Goal: Check status

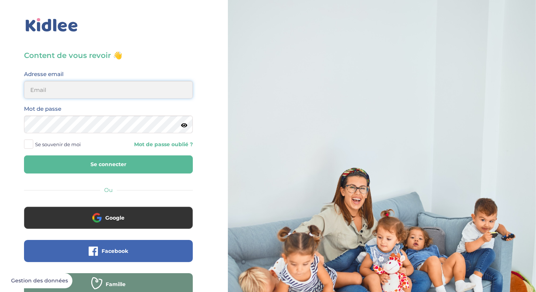
type input "helene.chambault@hotmail.fr"
click at [129, 162] on button "Se connecter" at bounding box center [108, 164] width 169 height 18
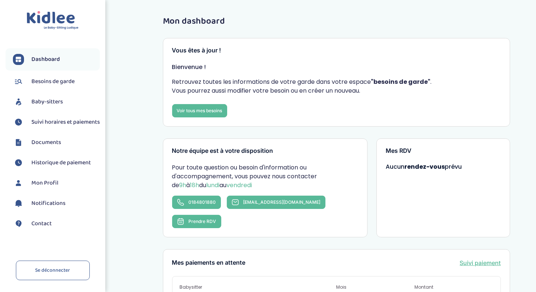
click at [52, 125] on span "Suivi horaires et paiements" at bounding box center [65, 122] width 68 height 9
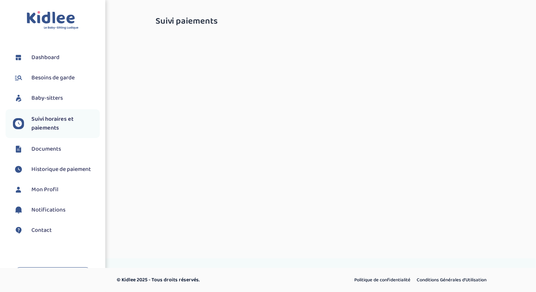
select select "septembre 2025"
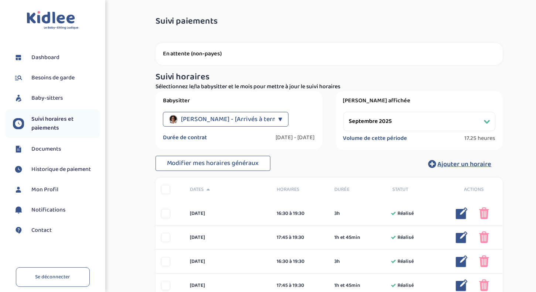
click at [52, 173] on span "Historique de paiement" at bounding box center [60, 169] width 59 height 9
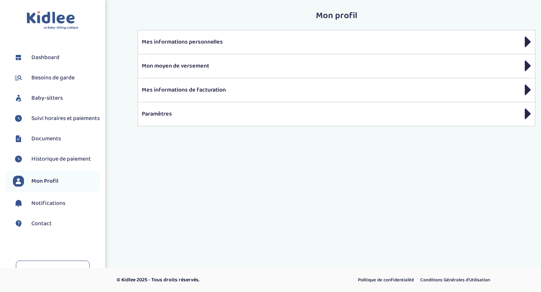
click at [48, 143] on span "Documents" at bounding box center [46, 138] width 30 height 9
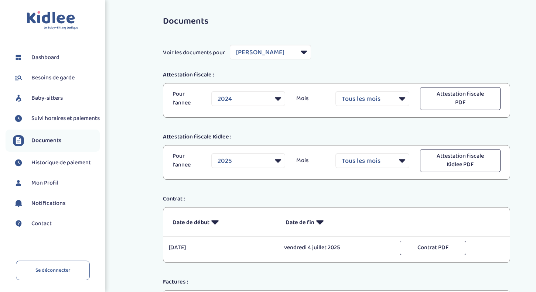
select select "35181"
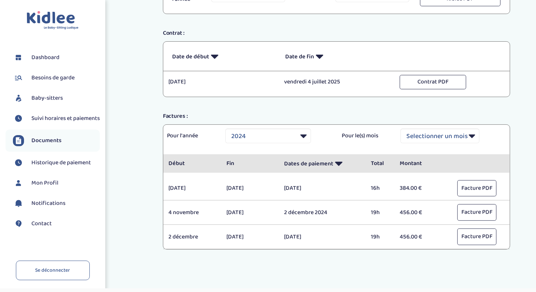
scroll to position [184, 0]
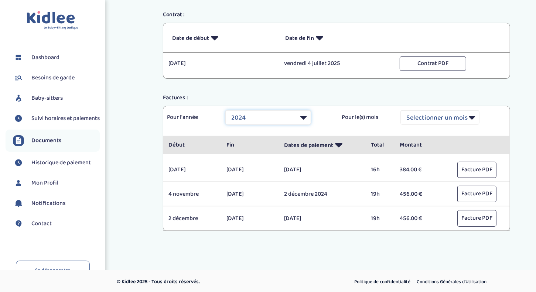
click at [310, 112] on select "Selectionner une année 2021 2021 2021 2021 2021 2021 2021 2021 2021 2021 2021 2…" at bounding box center [268, 117] width 86 height 15
select select "2025"
click at [225, 110] on select "Selectionner une année 2021 2021 2021 2021 2021 2021 2021 2021 2021 2021 2021 2…" at bounding box center [268, 117] width 86 height 15
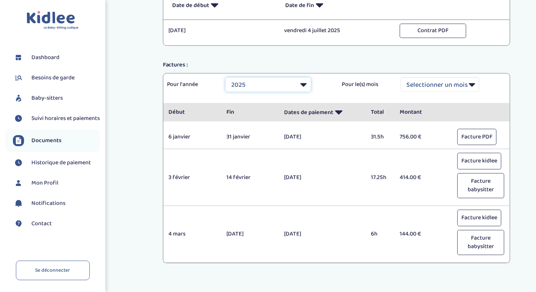
scroll to position [214, 0]
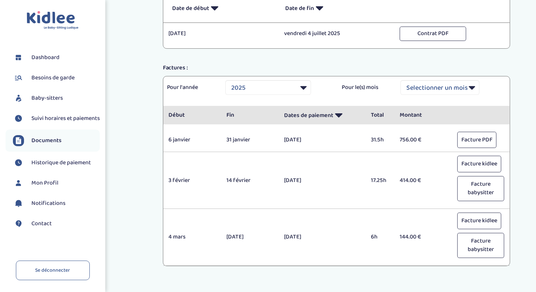
drag, startPoint x: 372, startPoint y: 137, endPoint x: 383, endPoint y: 140, distance: 11.4
click at [383, 140] on p "31.5h" at bounding box center [380, 139] width 18 height 9
click at [362, 138] on div "[DATE]" at bounding box center [321, 139] width 87 height 9
